Goal: Find specific page/section: Find specific page/section

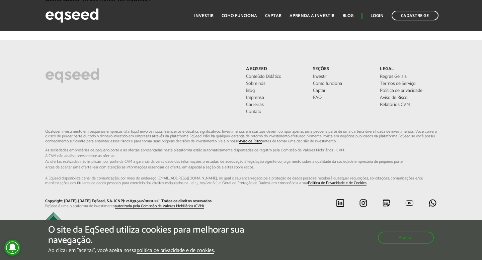
scroll to position [1852, 0]
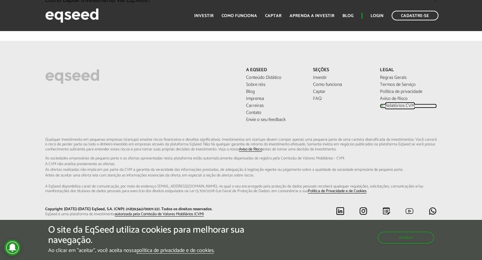
click at [395, 108] on link "Relatórios CVM" at bounding box center [408, 106] width 57 height 5
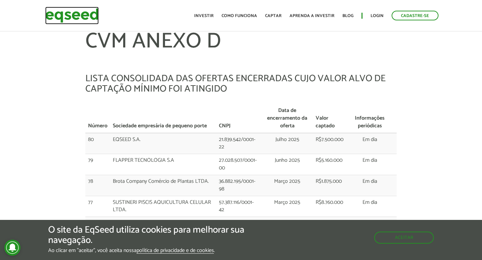
click at [90, 16] on img at bounding box center [72, 16] width 54 height 18
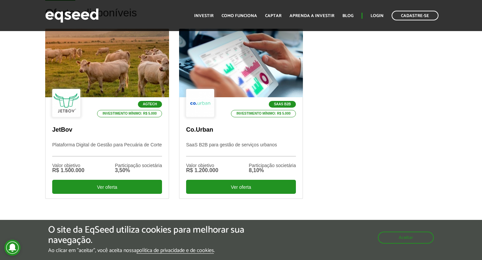
scroll to position [195, 0]
